Goal: Information Seeking & Learning: Learn about a topic

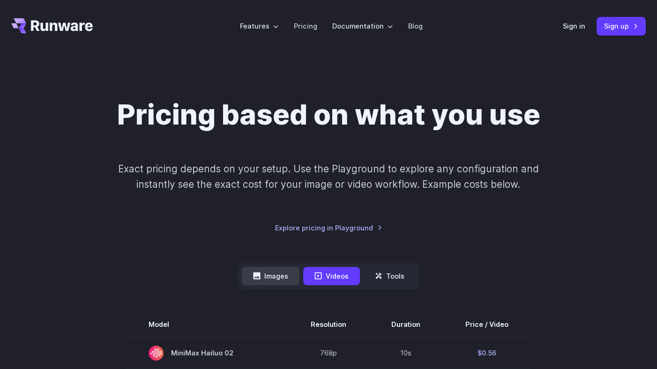
click at [288, 269] on button "Images" at bounding box center [271, 276] width 58 height 18
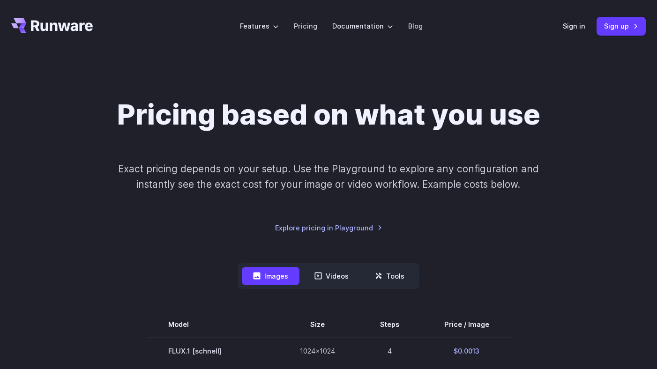
click at [469, 178] on p "Exact pricing depends on your setup. Use the Playground to explore any configur…" at bounding box center [328, 176] width 444 height 31
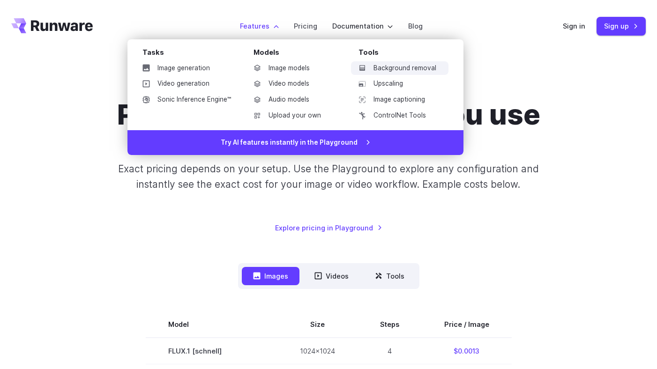
click at [416, 67] on link "Background removal" at bounding box center [399, 68] width 97 height 14
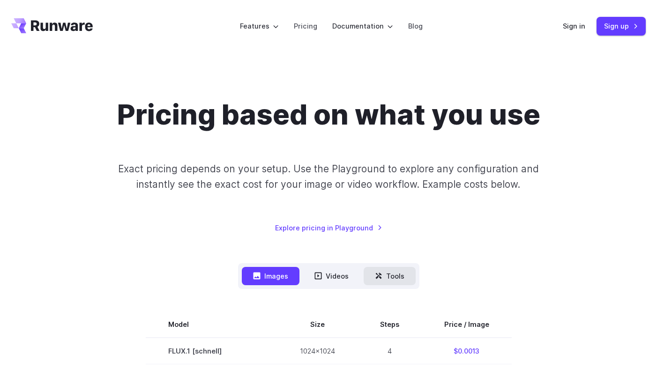
click at [386, 273] on button "Tools" at bounding box center [390, 276] width 52 height 18
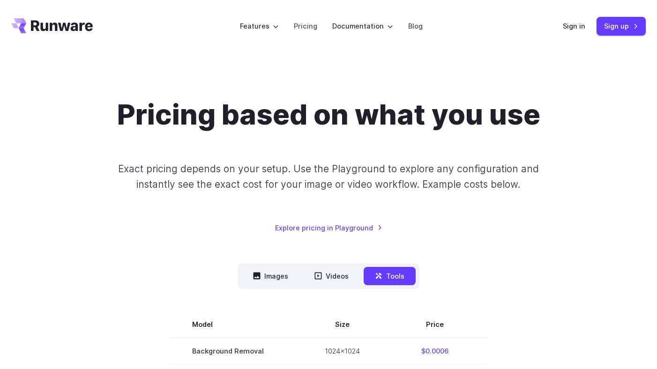
scroll to position [134, 0]
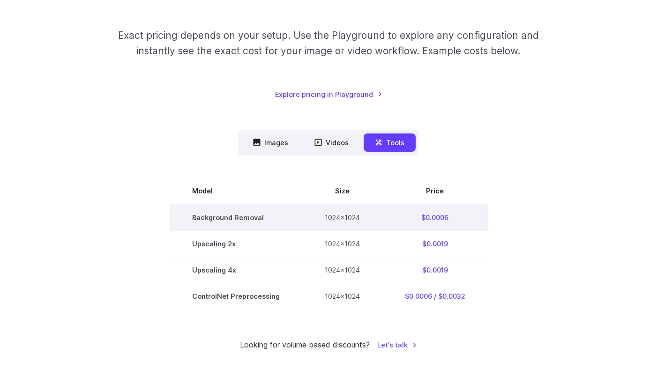
click at [456, 216] on td "$0.0006" at bounding box center [434, 217] width 105 height 27
drag, startPoint x: 455, startPoint y: 217, endPoint x: 419, endPoint y: 218, distance: 36.1
click at [419, 218] on td "$0.0006" at bounding box center [434, 217] width 105 height 27
copy td "$0.0006"
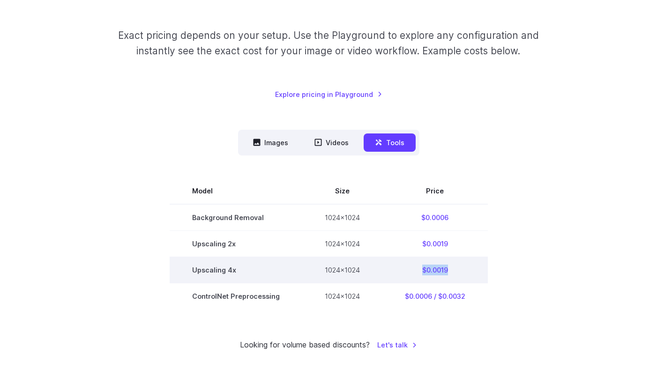
drag, startPoint x: 415, startPoint y: 269, endPoint x: 459, endPoint y: 271, distance: 43.6
click at [459, 271] on td "$0.0019" at bounding box center [434, 270] width 105 height 26
copy td "$0.0019"
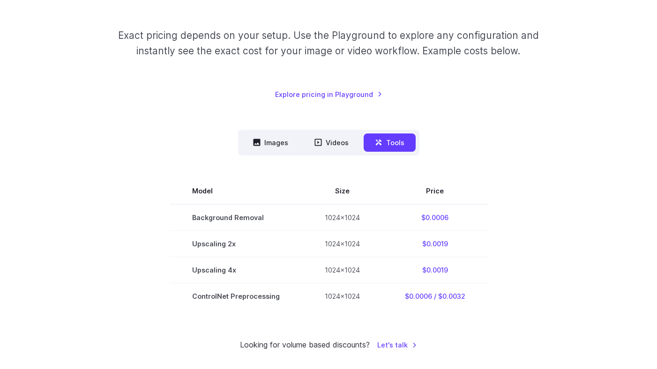
click at [595, 164] on div "Model Size Steps Price / Image FLUX.1 [schnell] 1024x1024 4 $0.0013 FLUX.1 [dev…" at bounding box center [328, 233] width 634 height 154
